Goal: Task Accomplishment & Management: Complete application form

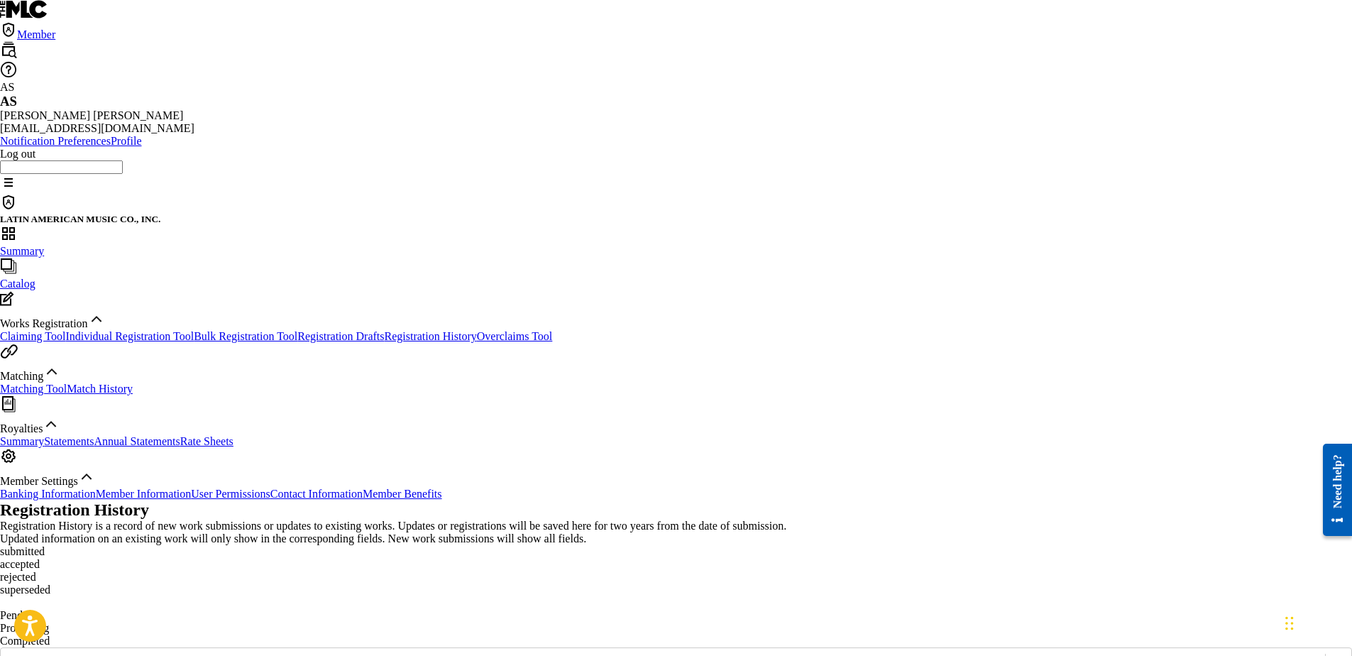
click at [65, 330] on link "Claiming Tool" at bounding box center [32, 336] width 65 height 12
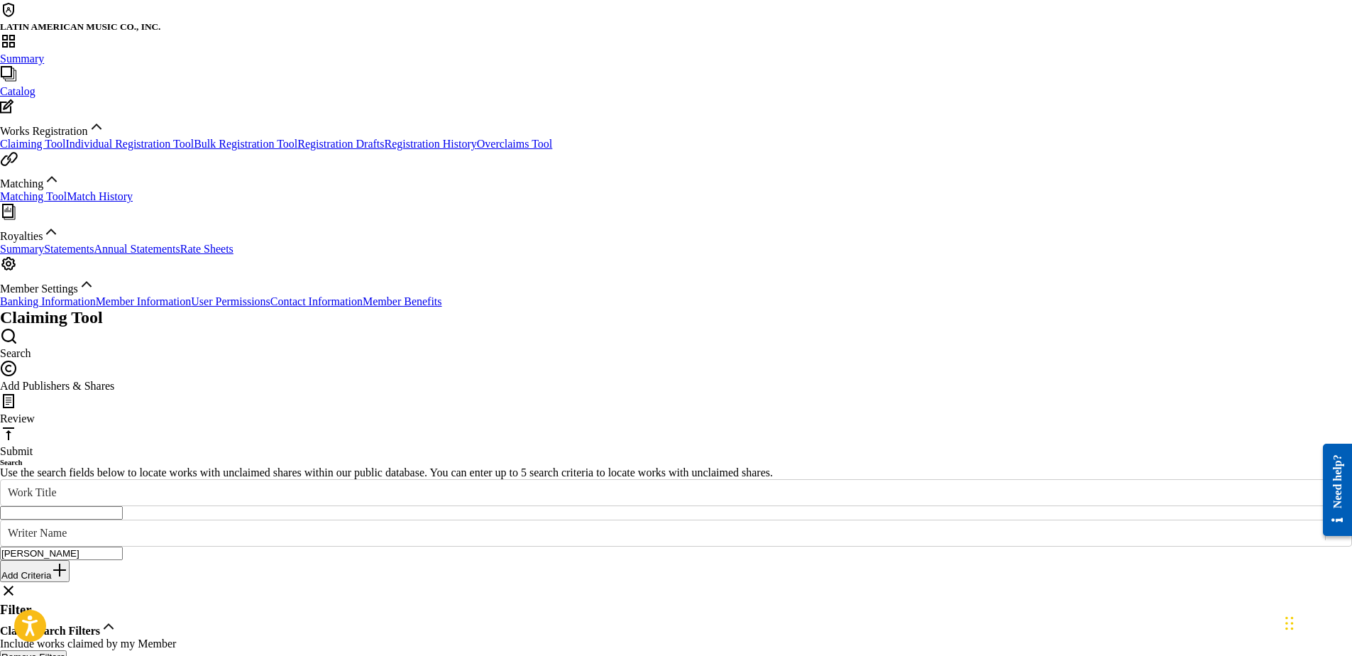
scroll to position [71, 0]
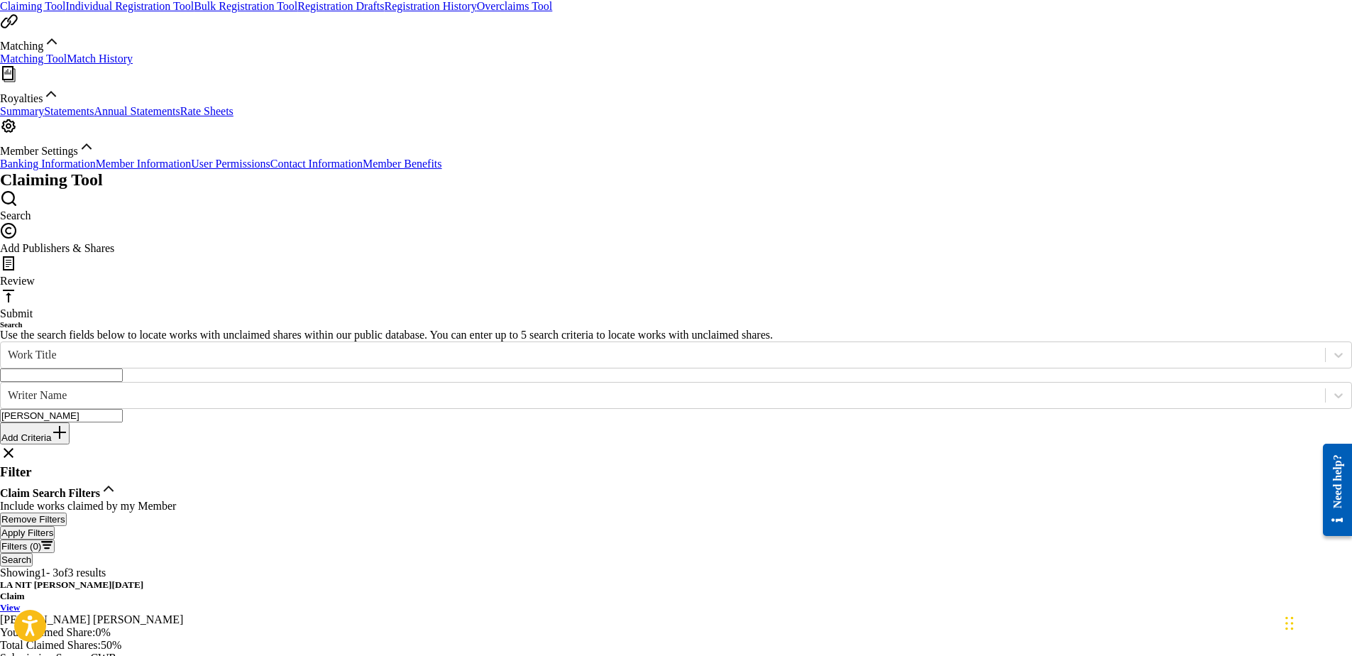
scroll to position [142, 0]
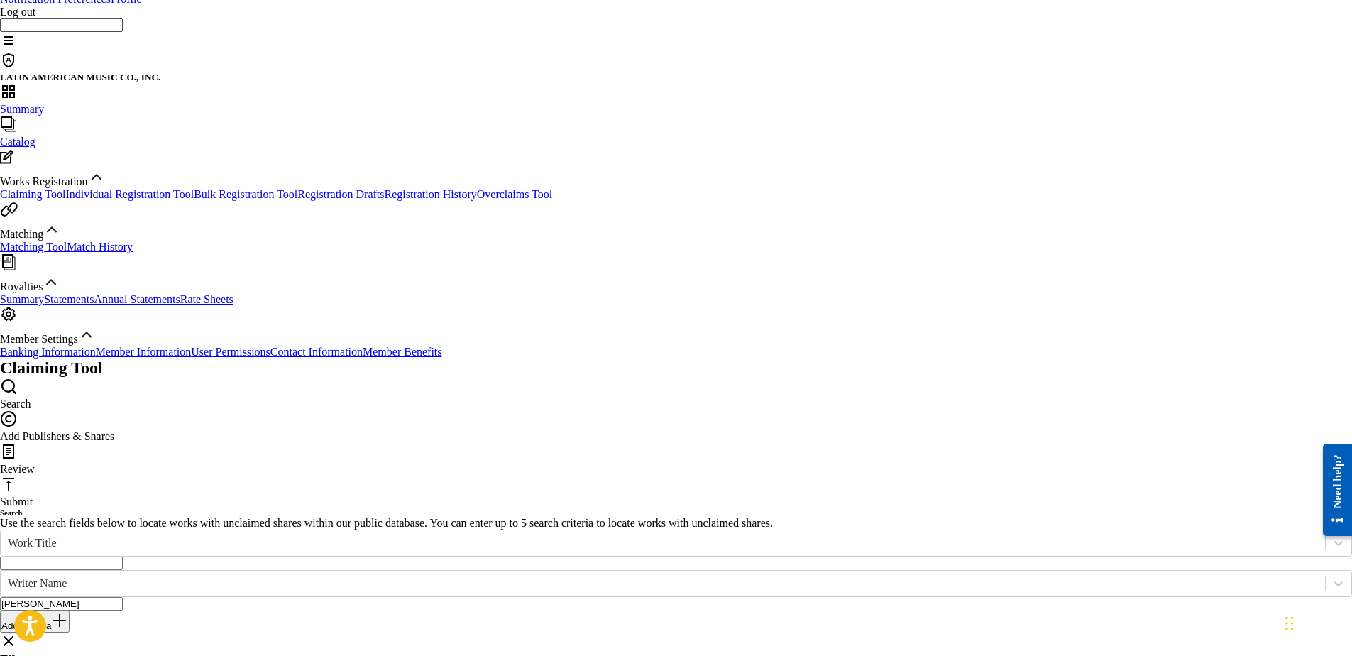
type input "[PERSON_NAME]"
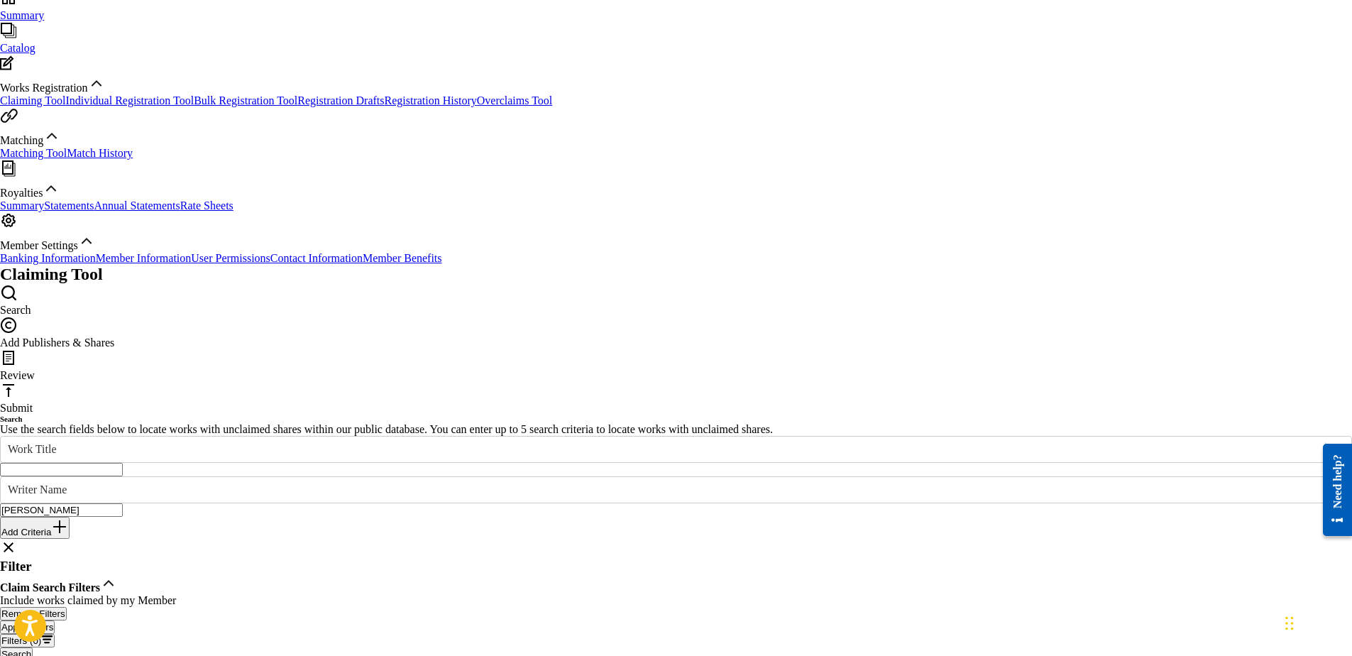
scroll to position [213, 0]
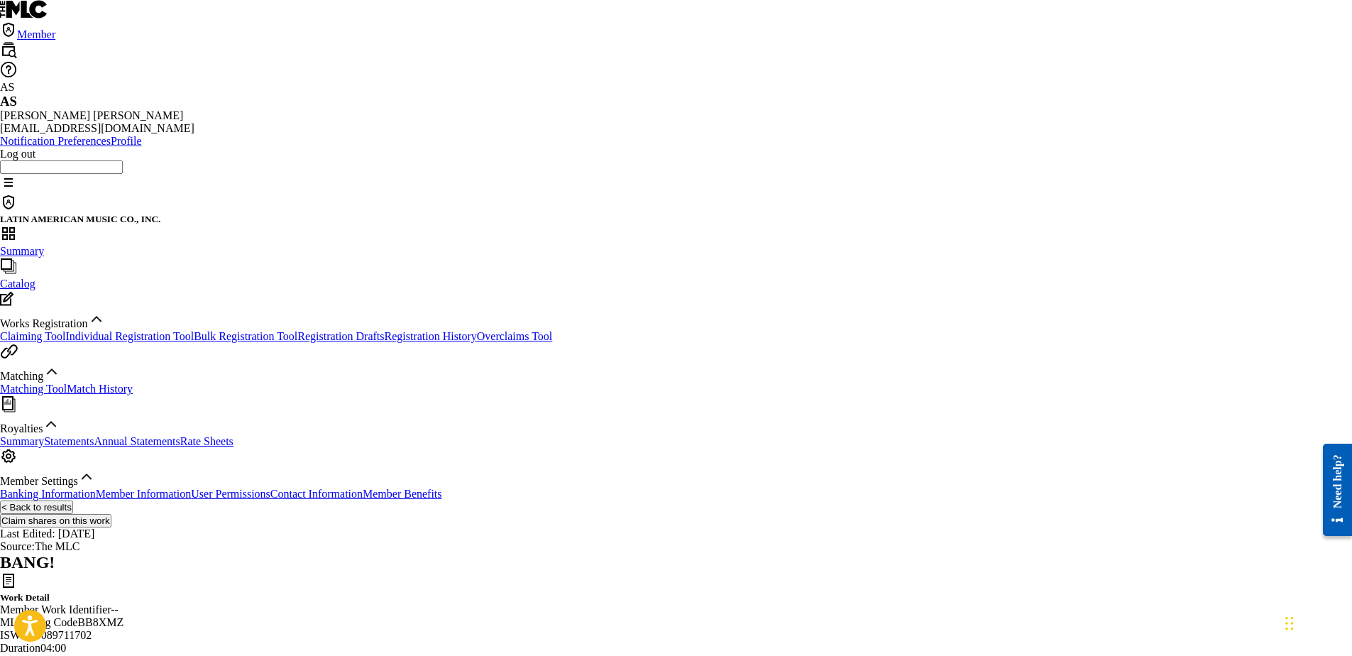
click at [73, 500] on button "< Back to results" at bounding box center [36, 506] width 73 height 13
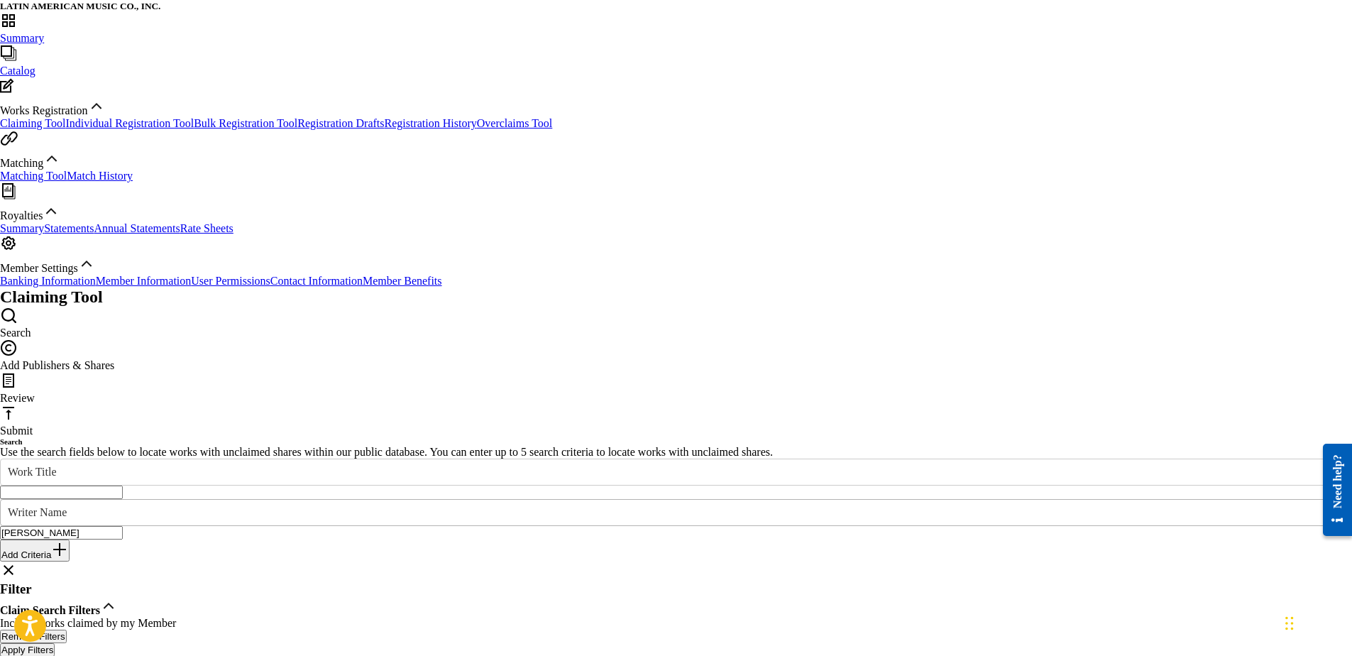
drag, startPoint x: 356, startPoint y: 173, endPoint x: 341, endPoint y: 175, distance: 15.0
click at [342, 499] on div "SearchWithCriteria21a46bef-f6f4-469f-ba03-454918f9daf2 Writer Name [PERSON_NAME]" at bounding box center [676, 519] width 1352 height 40
drag, startPoint x: 602, startPoint y: 168, endPoint x: 499, endPoint y: 168, distance: 102.9
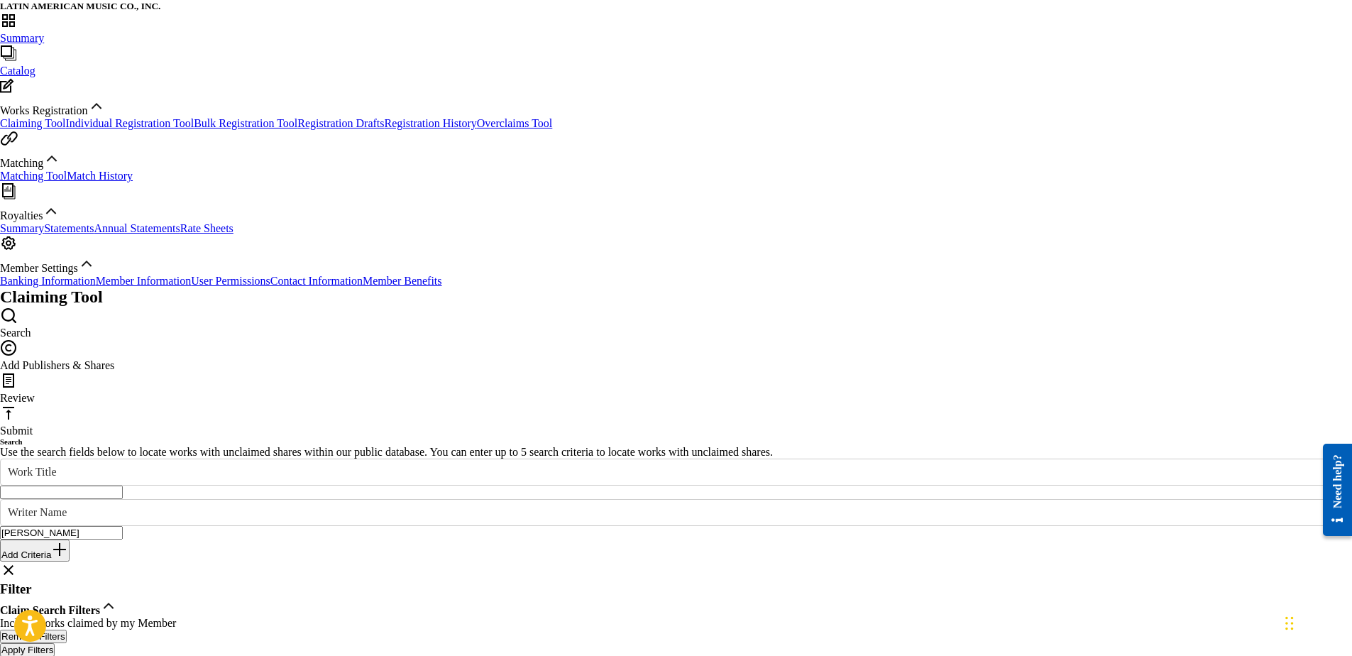
click at [123, 526] on input "[PERSON_NAME]" at bounding box center [61, 532] width 123 height 13
type input "n"
type input "[PERSON_NAME]"
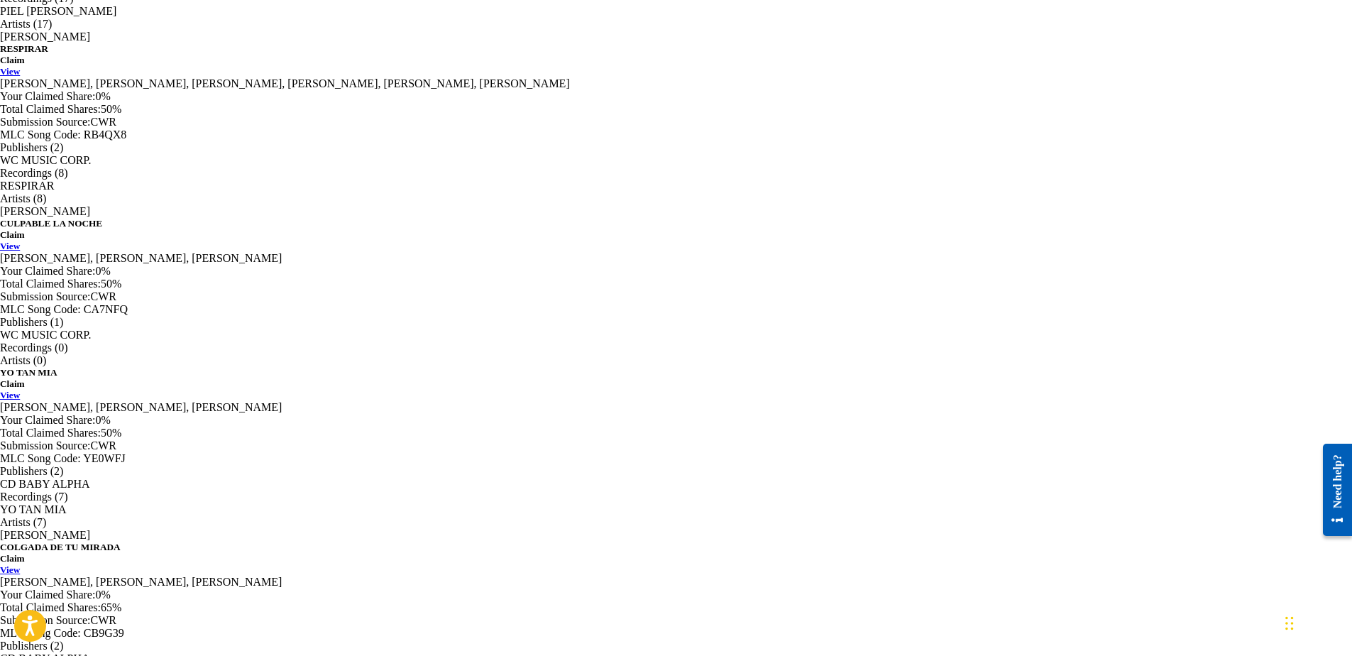
scroll to position [1136, 0]
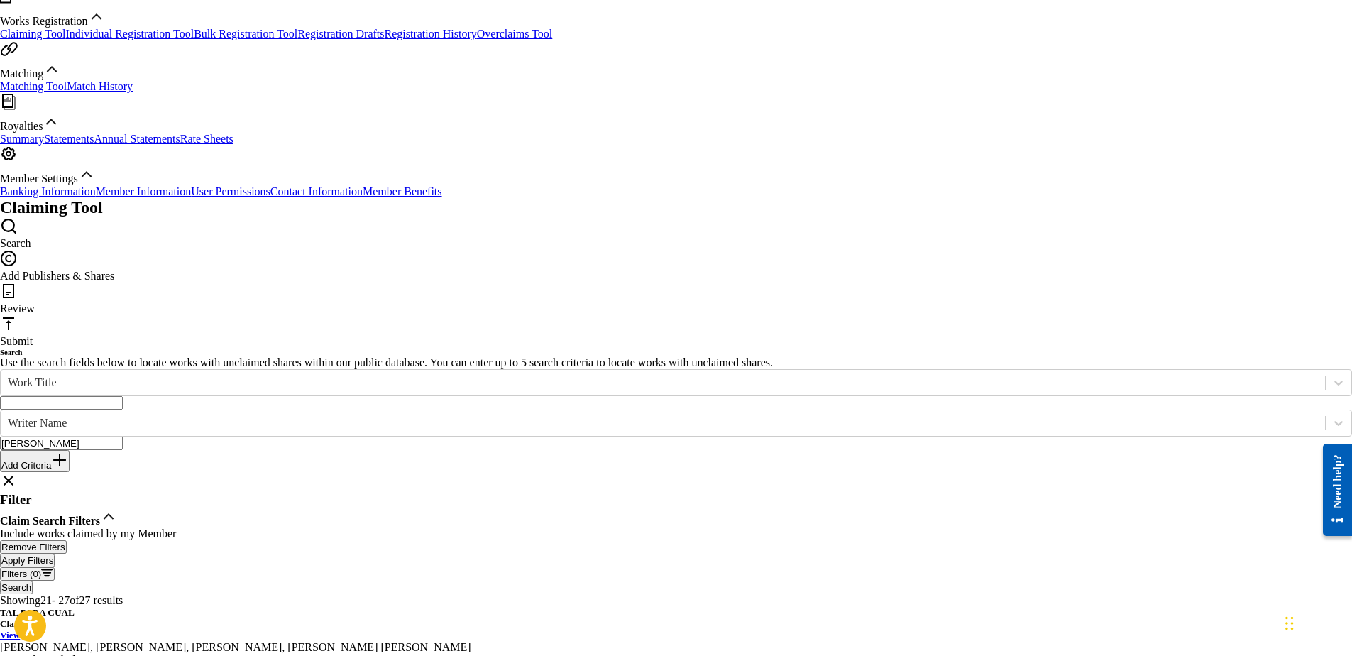
scroll to position [214, 0]
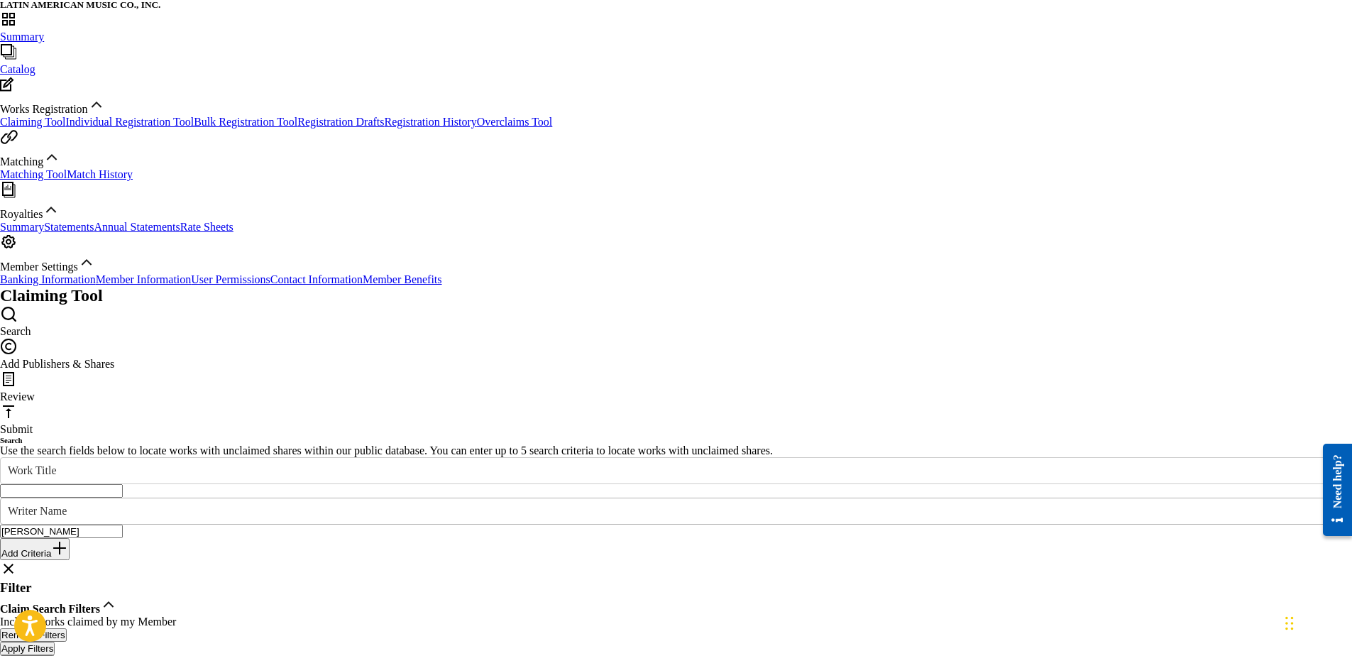
drag, startPoint x: 573, startPoint y: 173, endPoint x: 388, endPoint y: 186, distance: 185.0
click at [436, 498] on div "SearchWithCriteria21a46bef-f6f4-469f-ba03-454918f9daf2 Writer Name [PERSON_NAME]" at bounding box center [676, 518] width 1352 height 40
type input "k"
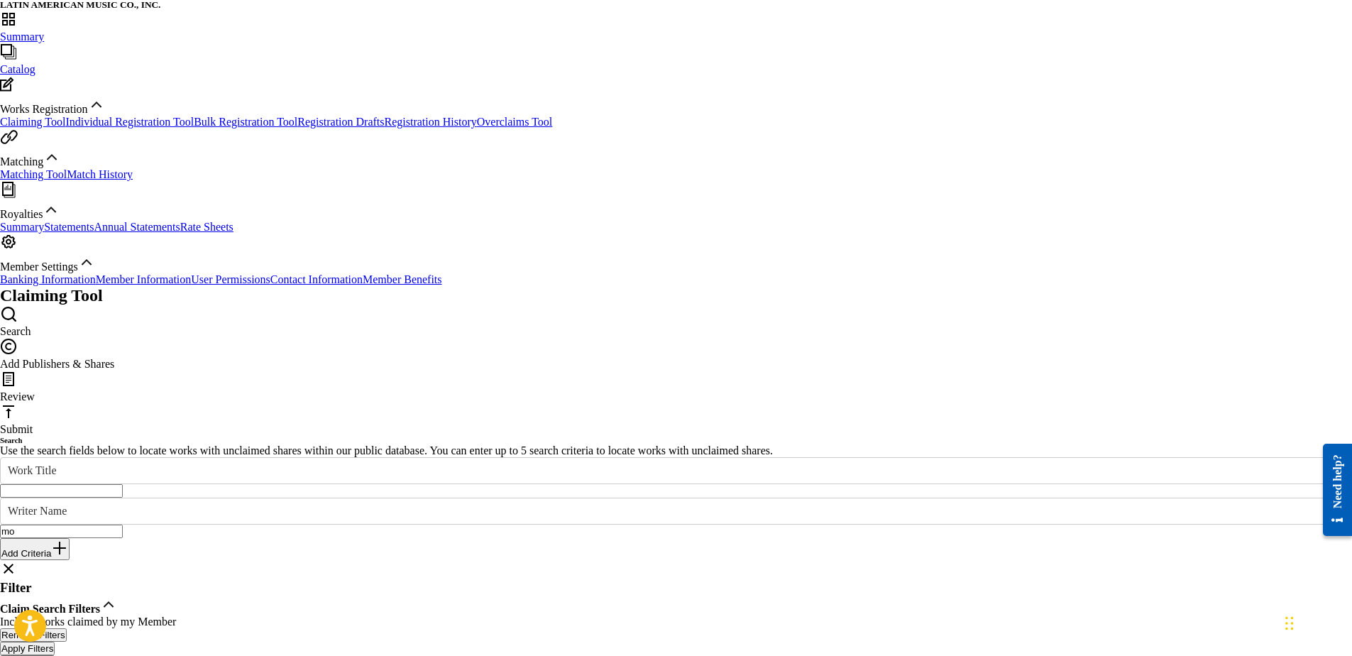
type input "m"
type input "[PERSON_NAME]"
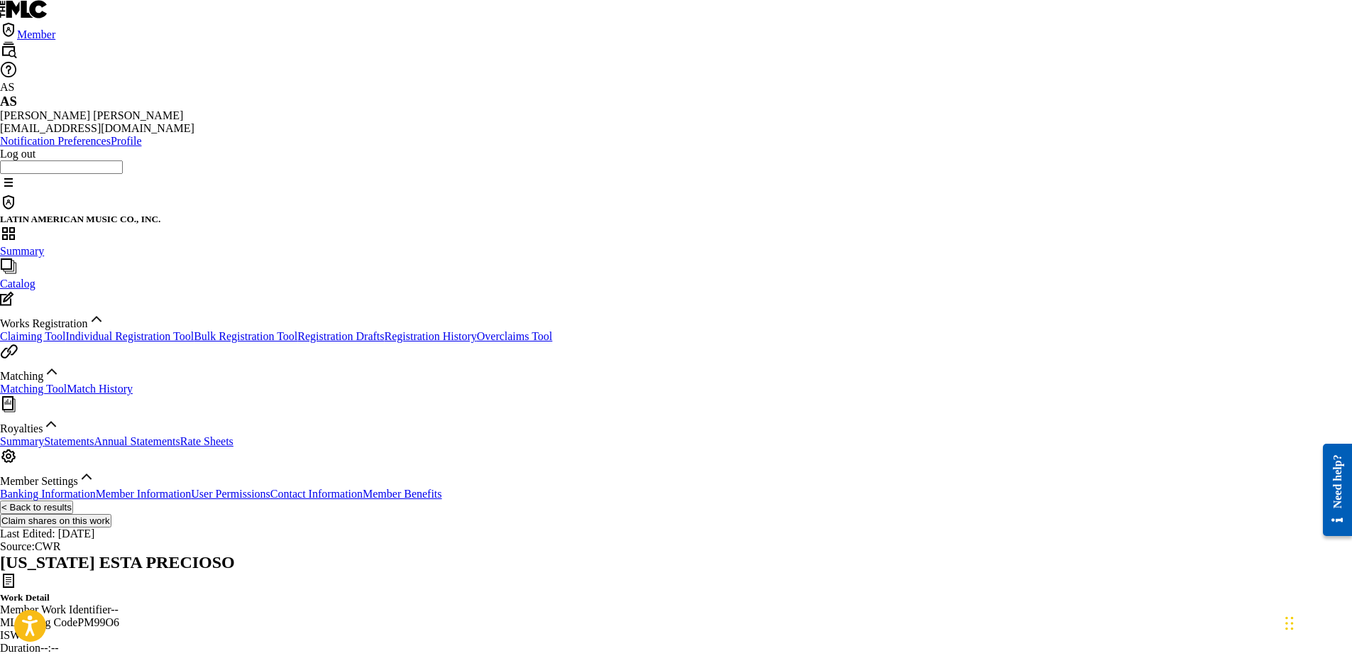
click at [111, 514] on button "Claim shares on this work" at bounding box center [55, 520] width 111 height 13
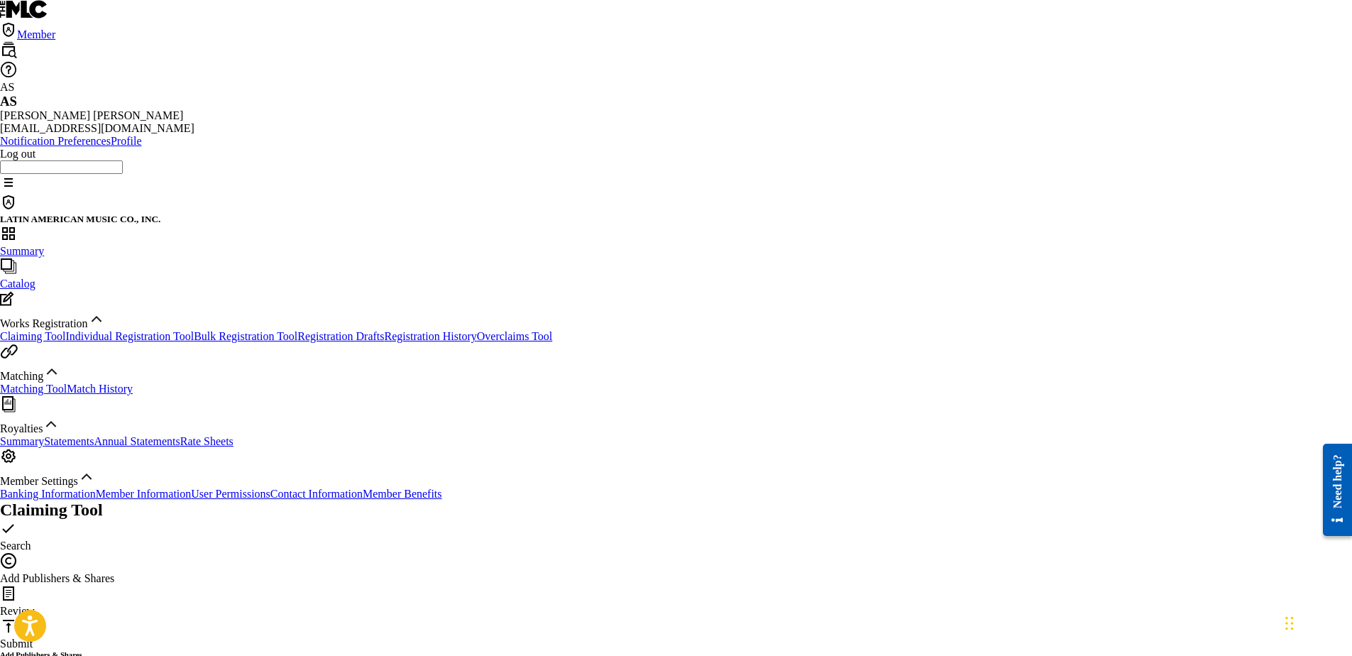
scroll to position [142, 0]
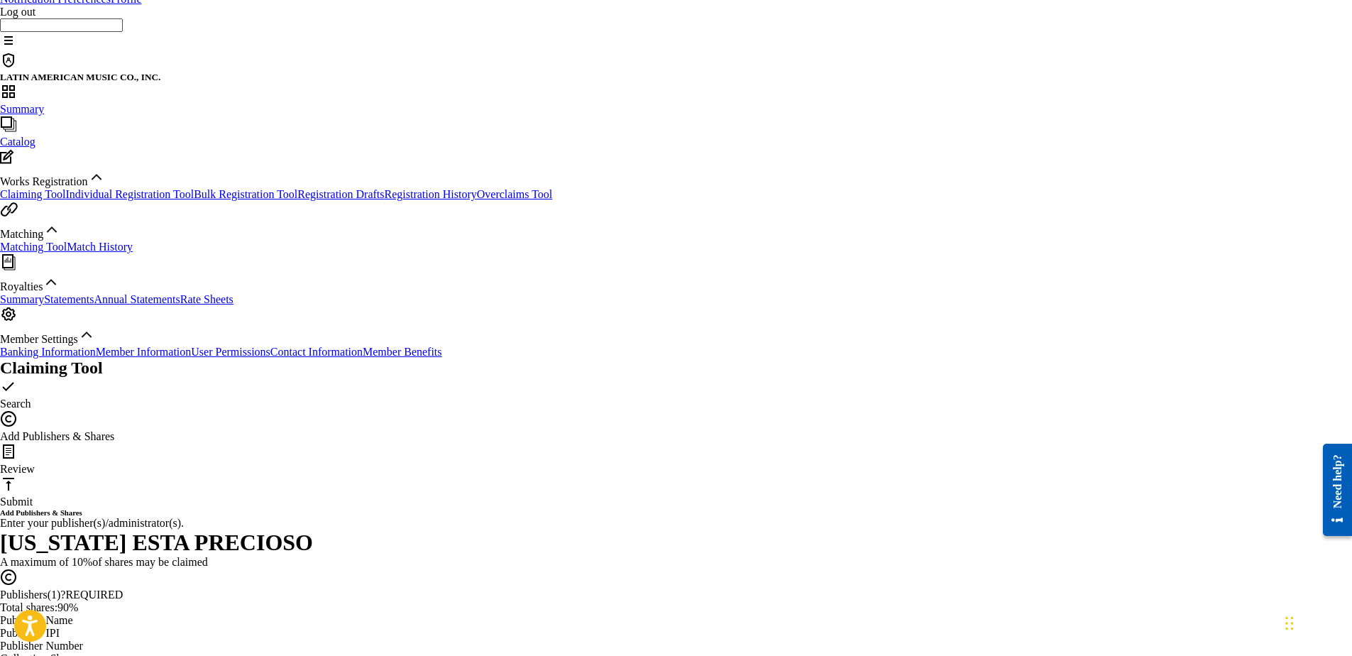
type input "10"
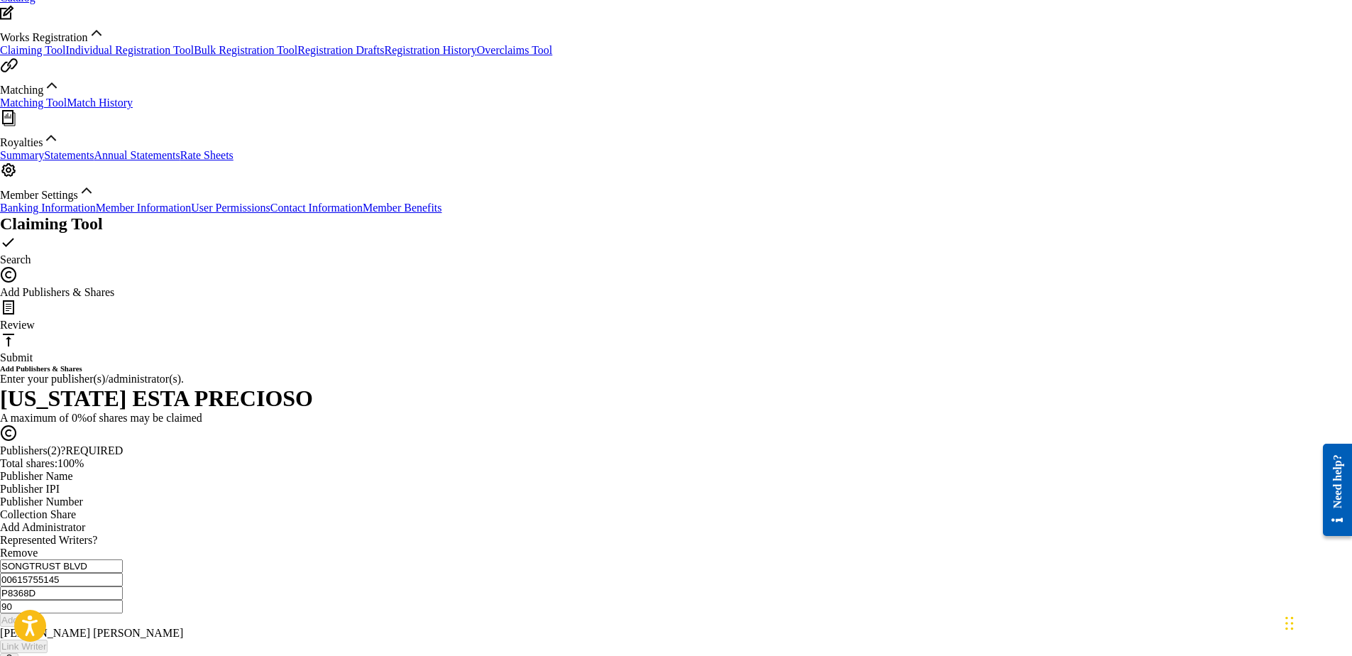
scroll to position [355, 0]
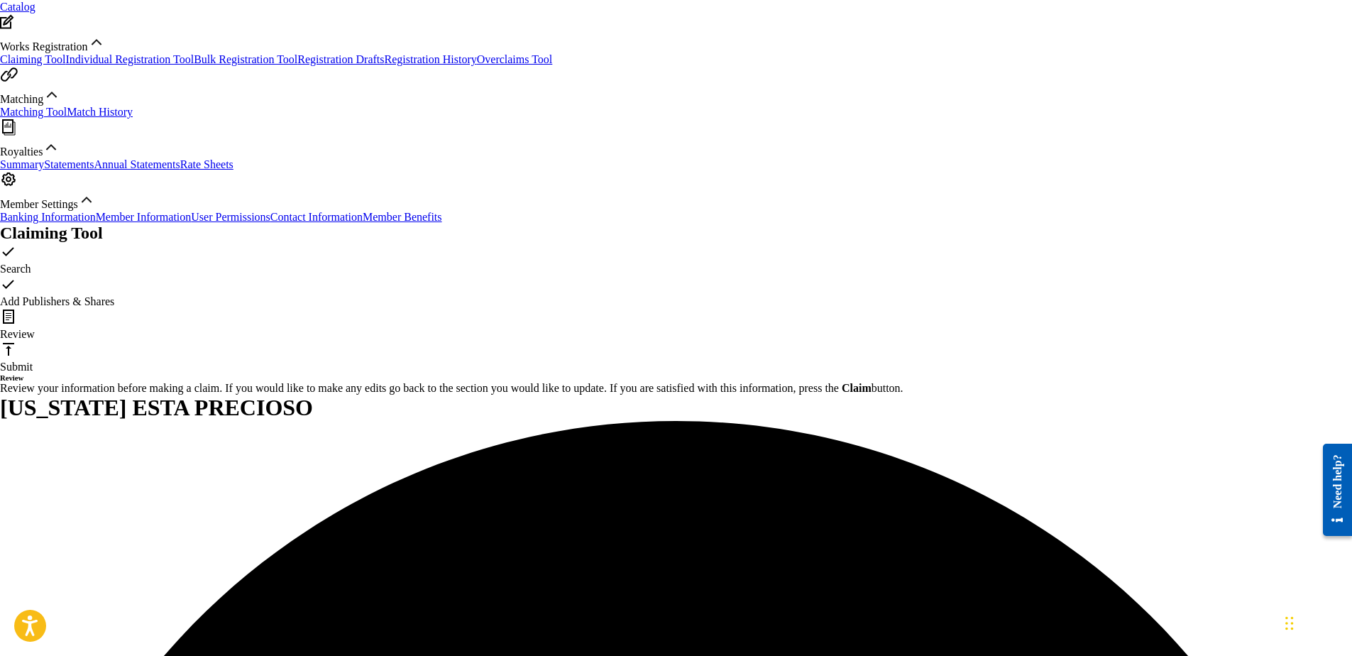
scroll to position [342, 0]
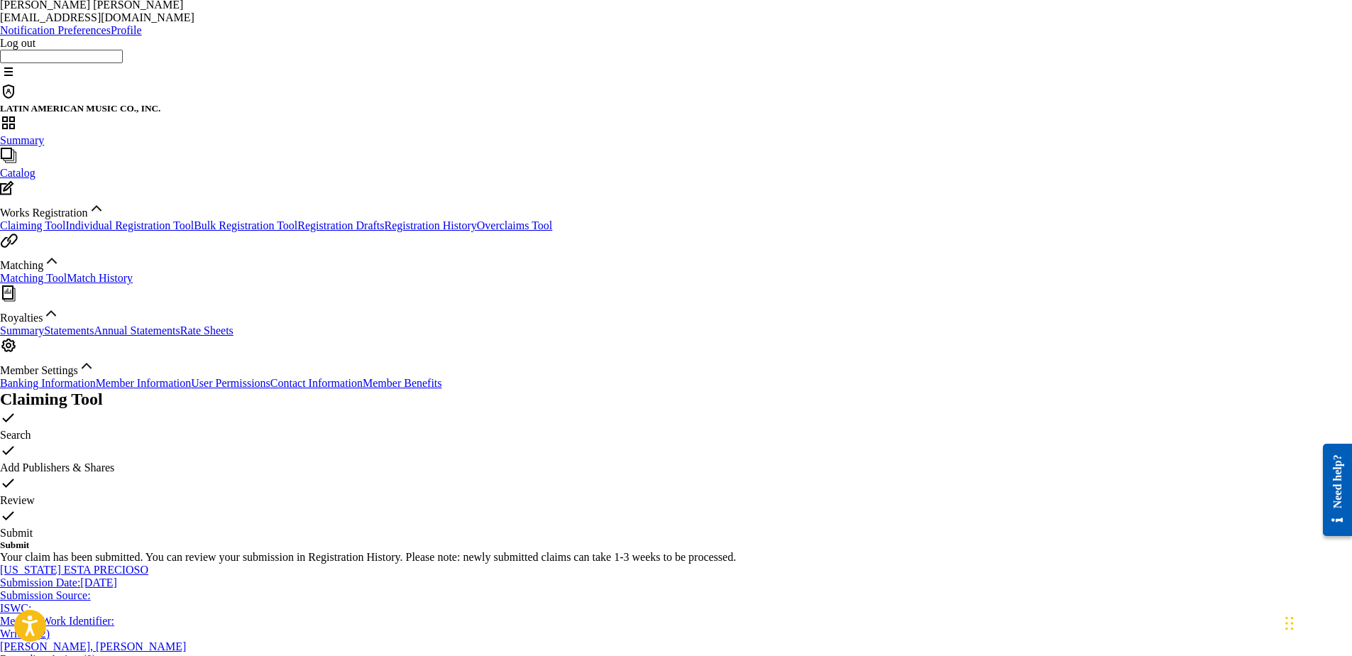
scroll to position [0, 0]
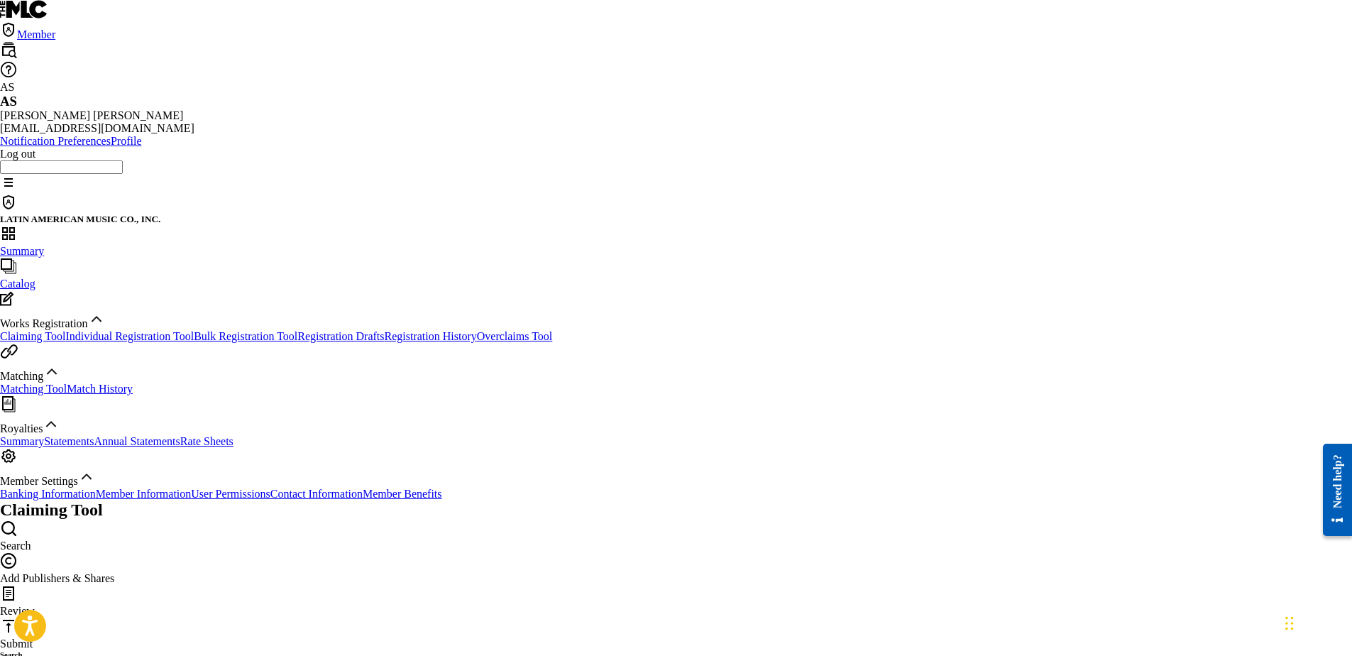
type input "lacomba"
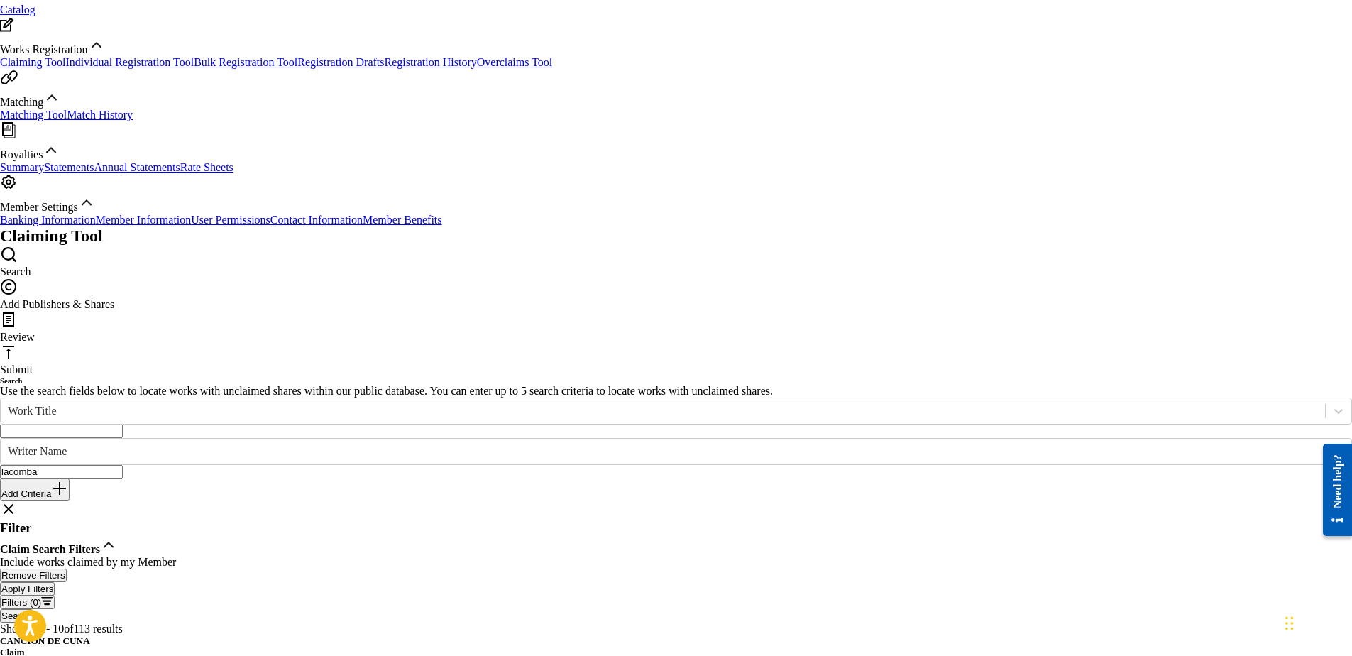
scroll to position [142, 0]
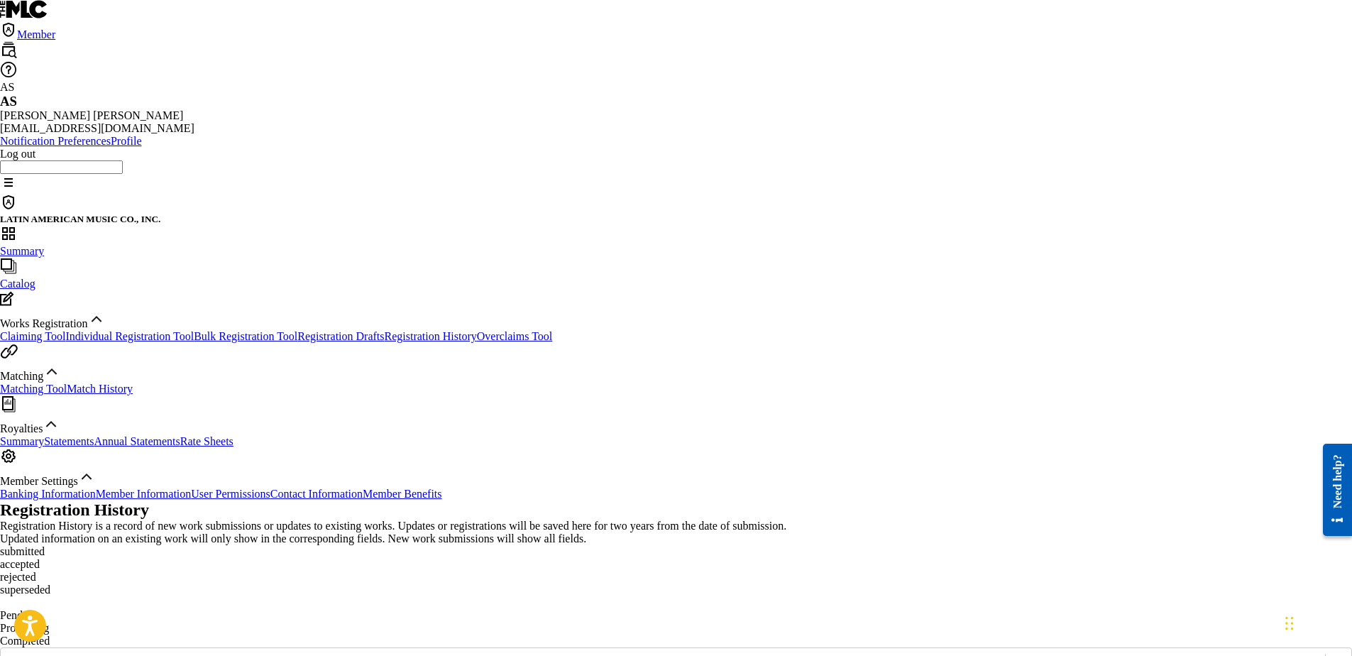
click at [65, 330] on link "Claiming Tool" at bounding box center [32, 336] width 65 height 12
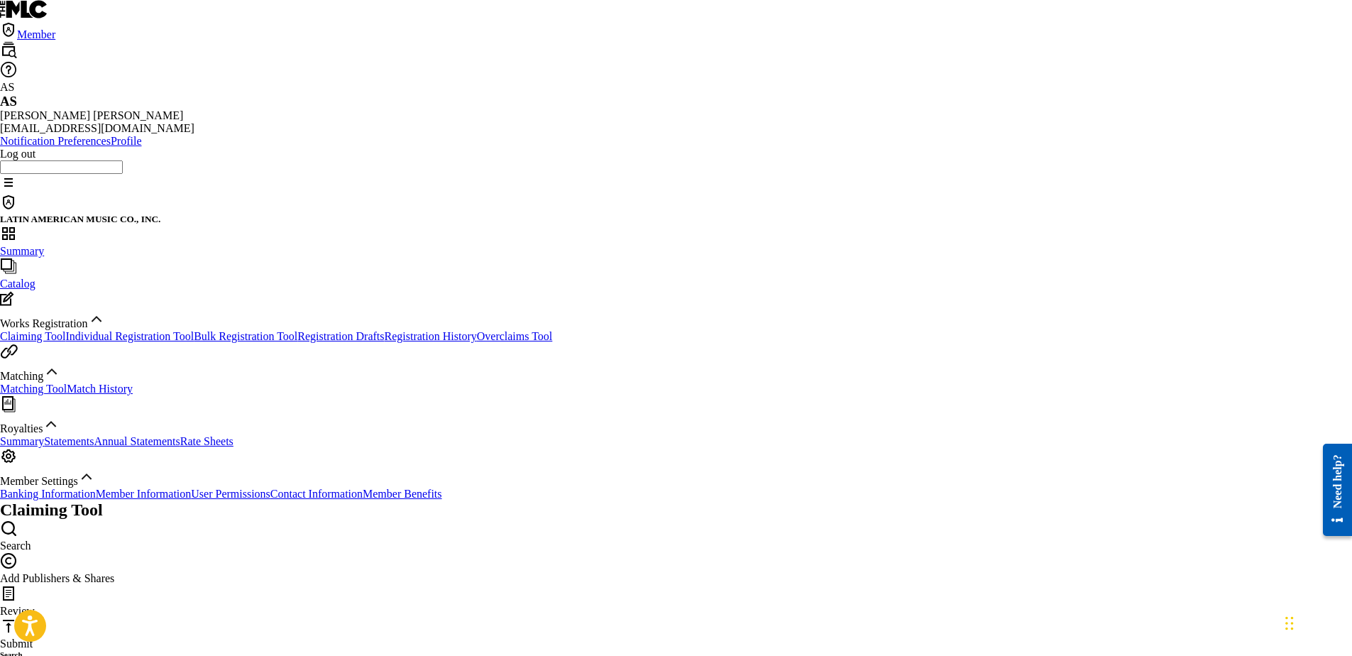
type input "[PERSON_NAME]"
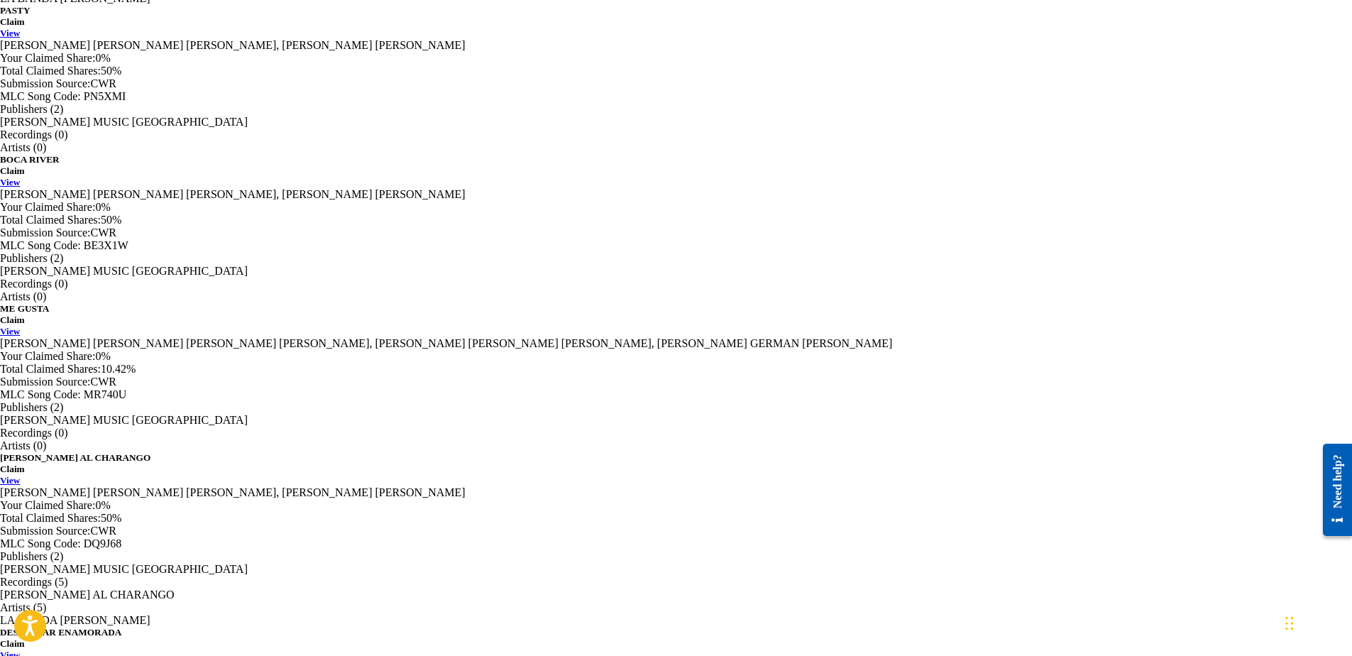
scroll to position [1256, 0]
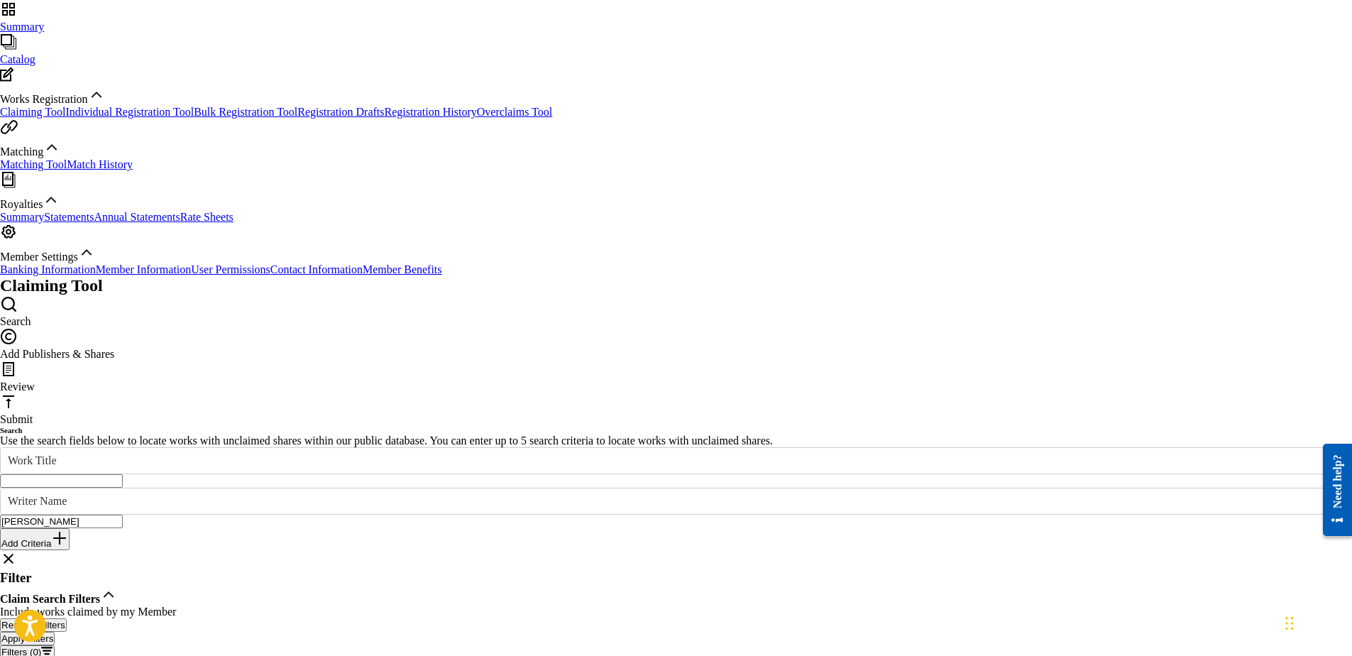
scroll to position [1252, 0]
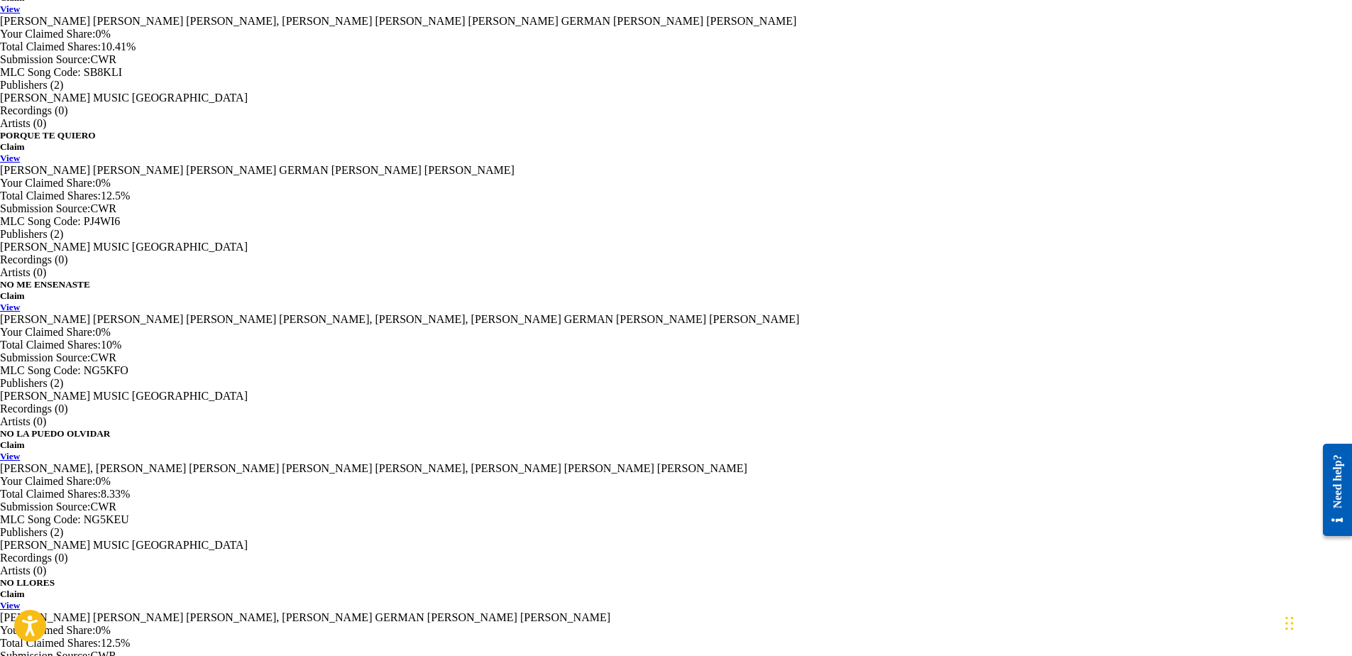
scroll to position [1256, 0]
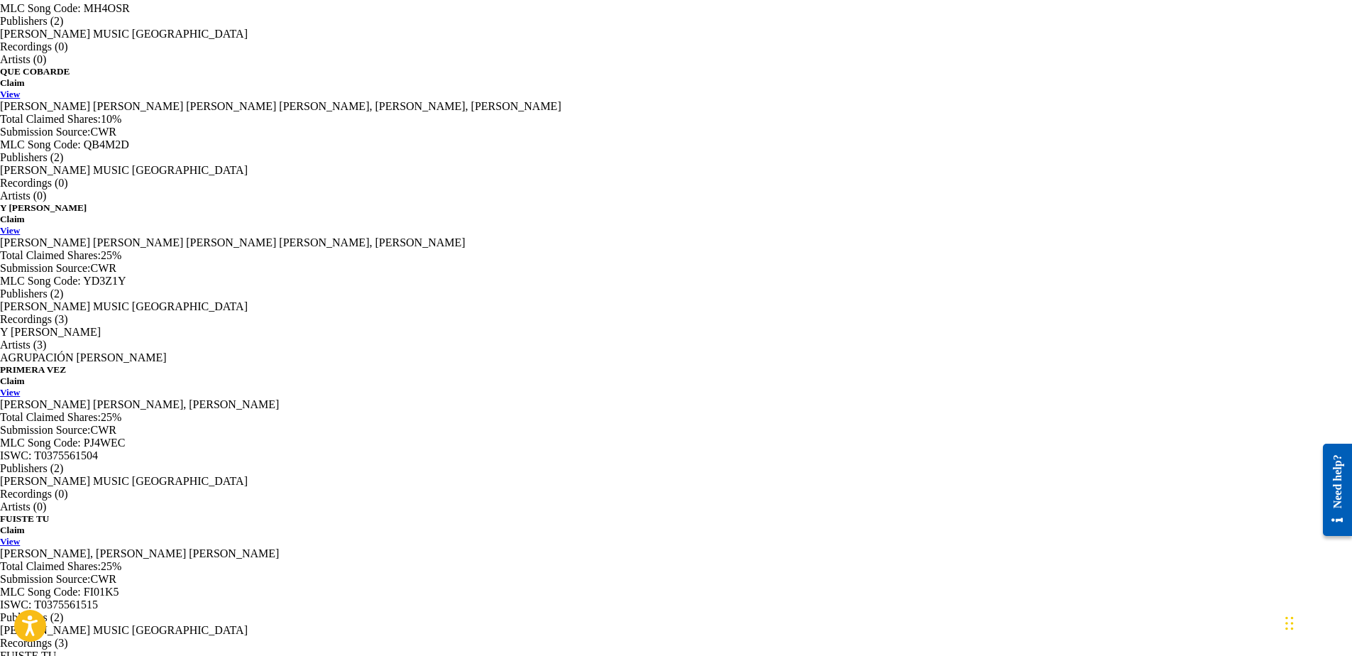
scroll to position [1254, 0]
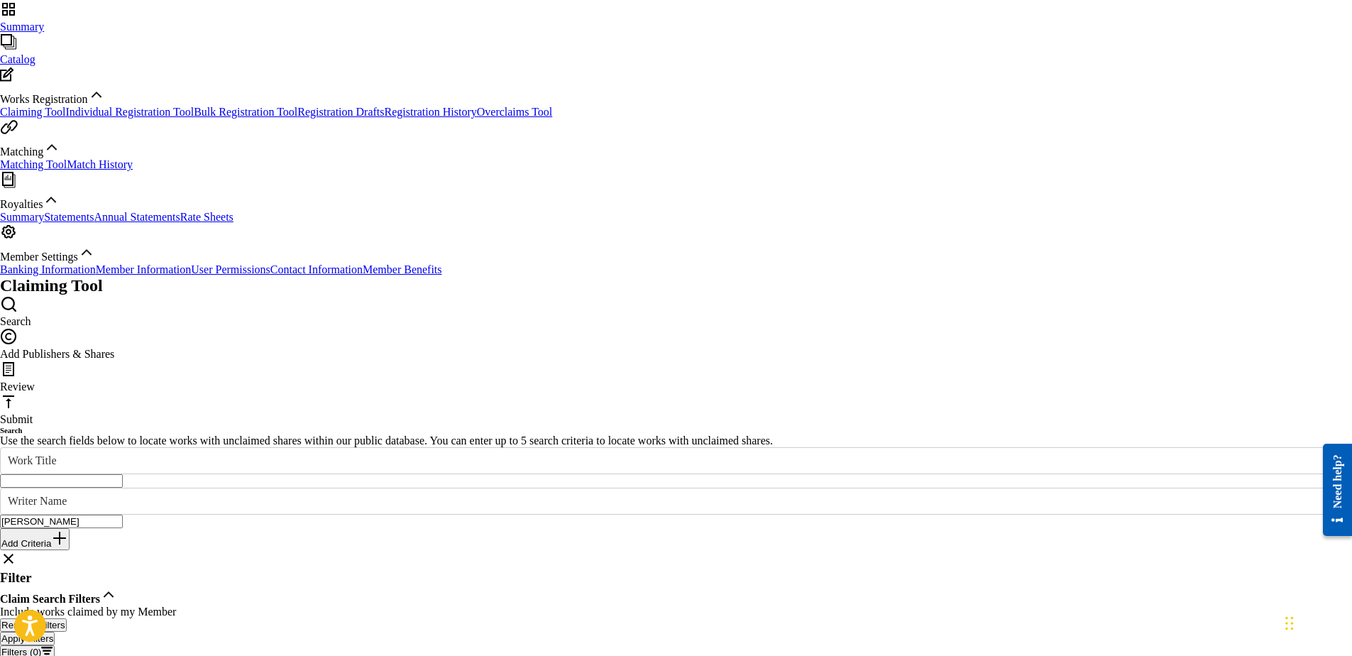
scroll to position [1252, 0]
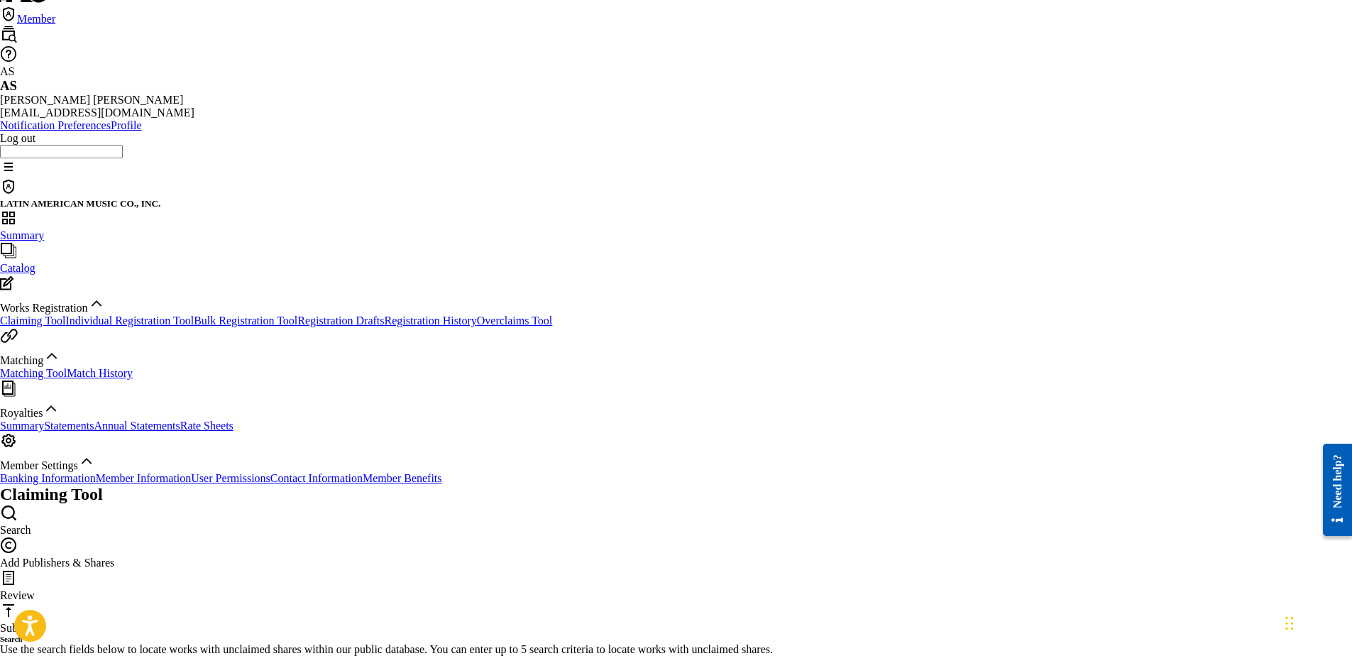
scroll to position [0, 0]
